Goal: Find contact information: Find contact information

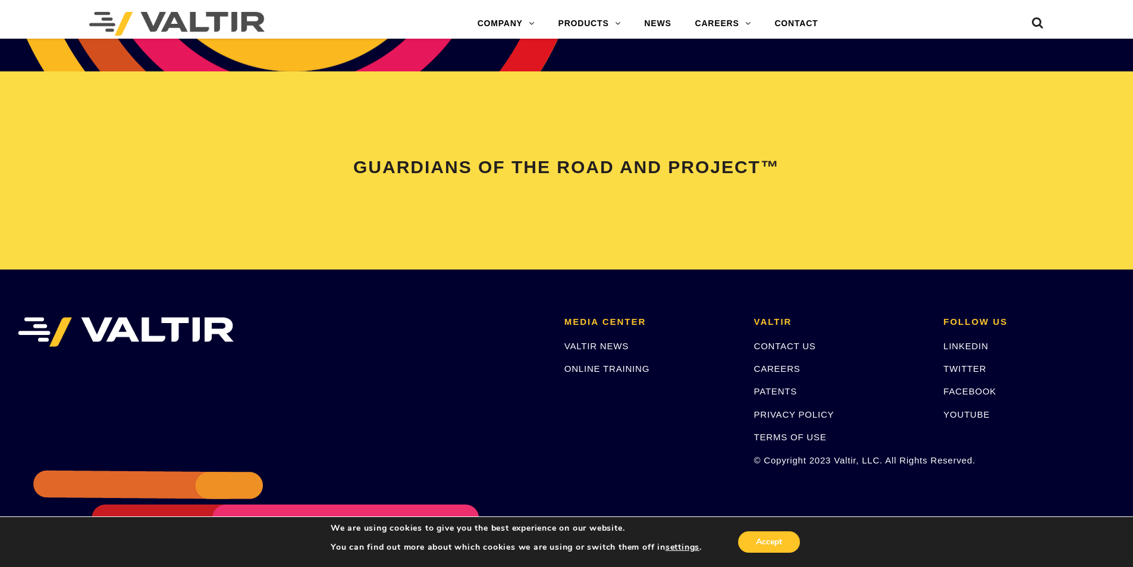
scroll to position [2499, 0]
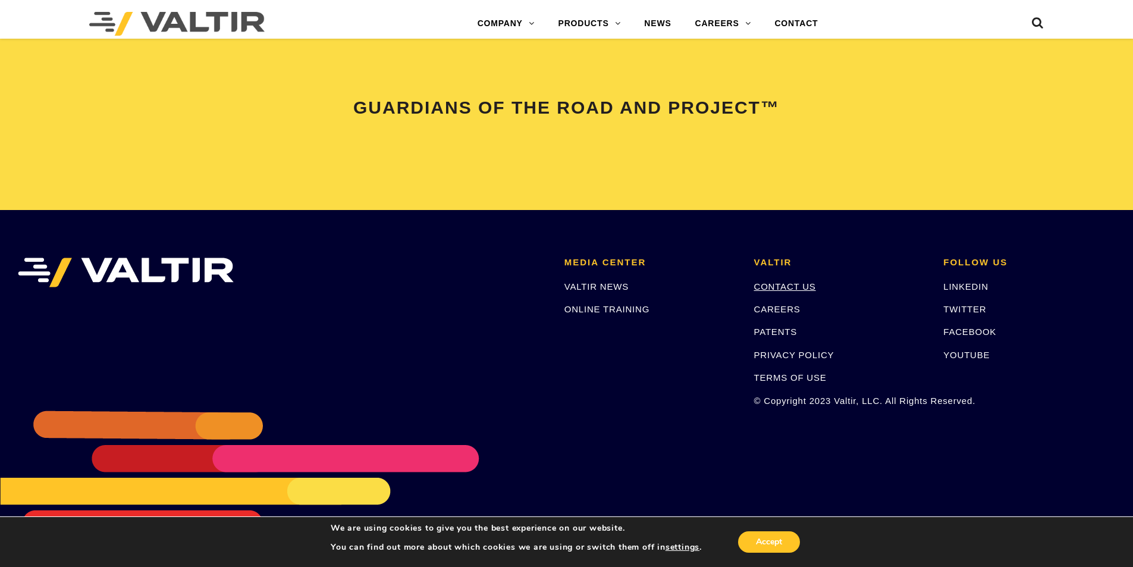
click at [798, 289] on link "CONTACT US" at bounding box center [785, 286] width 62 height 10
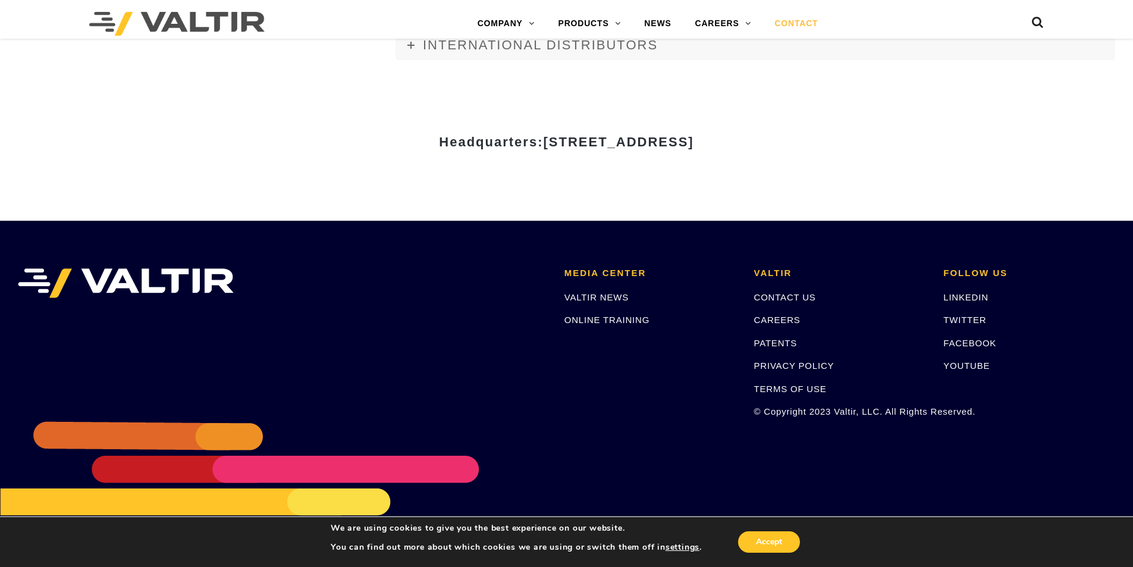
scroll to position [1633, 0]
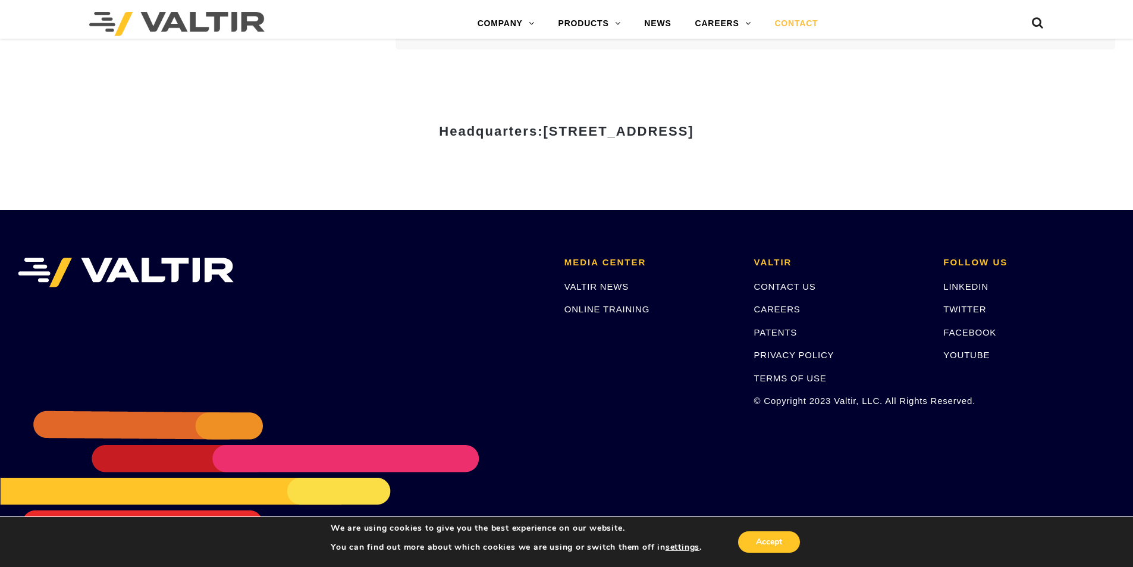
drag, startPoint x: 834, startPoint y: 123, endPoint x: 790, endPoint y: 129, distance: 44.5
click at [790, 129] on div "Headquarters: [STREET_ADDRESS]" at bounding box center [567, 126] width 696 height 23
click at [694, 130] on span "[STREET_ADDRESS]" at bounding box center [618, 131] width 151 height 15
click at [694, 133] on span "[STREET_ADDRESS]" at bounding box center [618, 131] width 151 height 15
drag, startPoint x: 815, startPoint y: 134, endPoint x: 756, endPoint y: 130, distance: 59.1
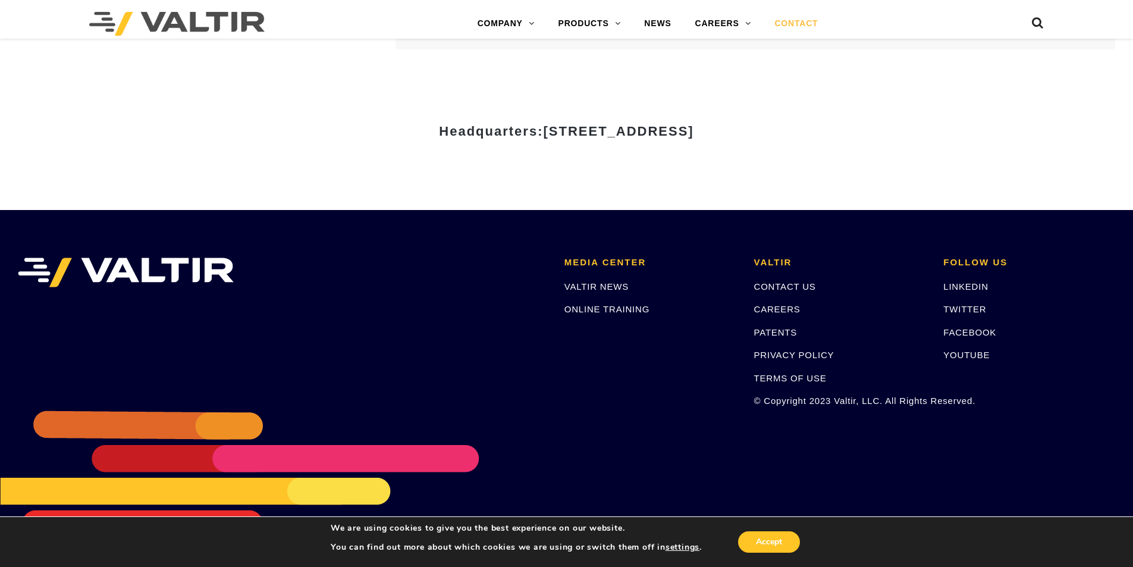
click at [694, 130] on span "[STREET_ADDRESS]" at bounding box center [618, 131] width 151 height 15
click at [862, 123] on div at bounding box center [567, 119] width 696 height 9
drag, startPoint x: 838, startPoint y: 129, endPoint x: 678, endPoint y: 131, distance: 159.5
click at [678, 131] on h3 "Headquarters: [STREET_ADDRESS]" at bounding box center [567, 131] width 696 height 14
copy span "[GEOGRAPHIC_DATA]"
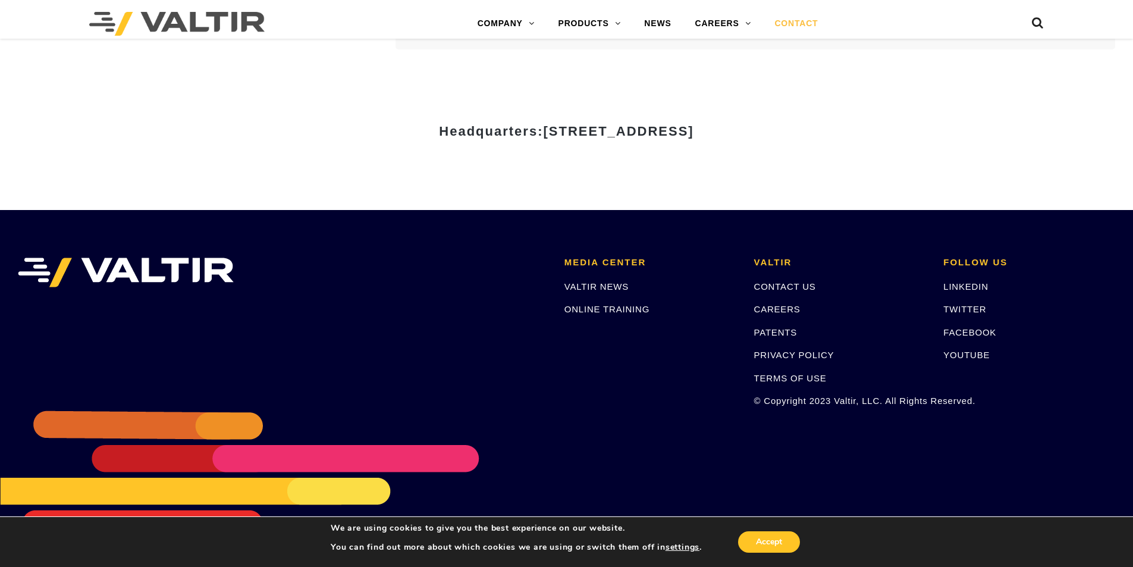
click at [496, 264] on div at bounding box center [278, 273] width 520 height 30
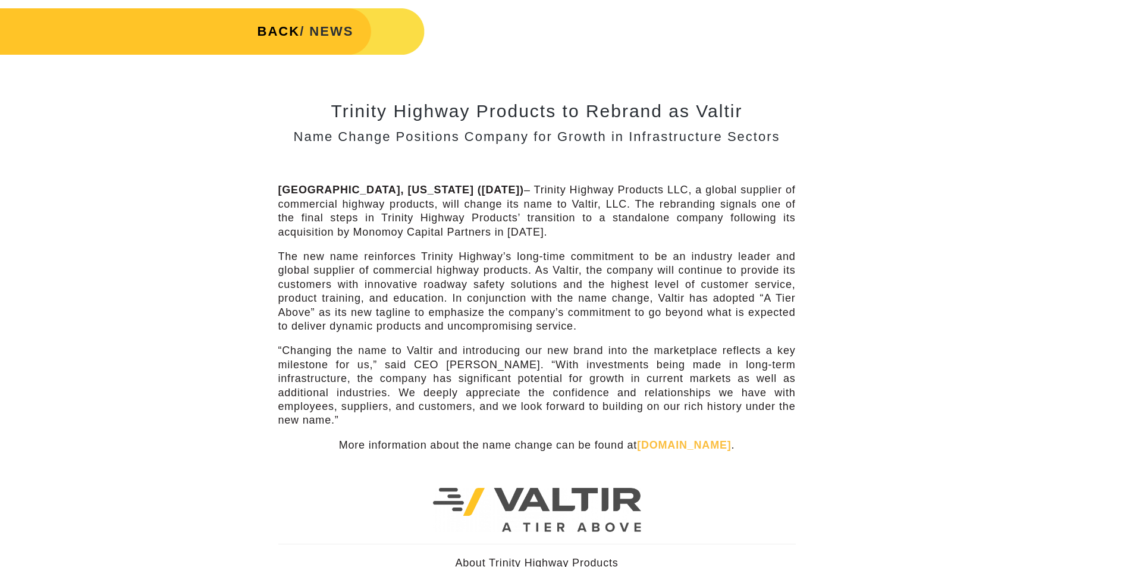
scroll to position [60, 0]
